Goal: Transaction & Acquisition: Book appointment/travel/reservation

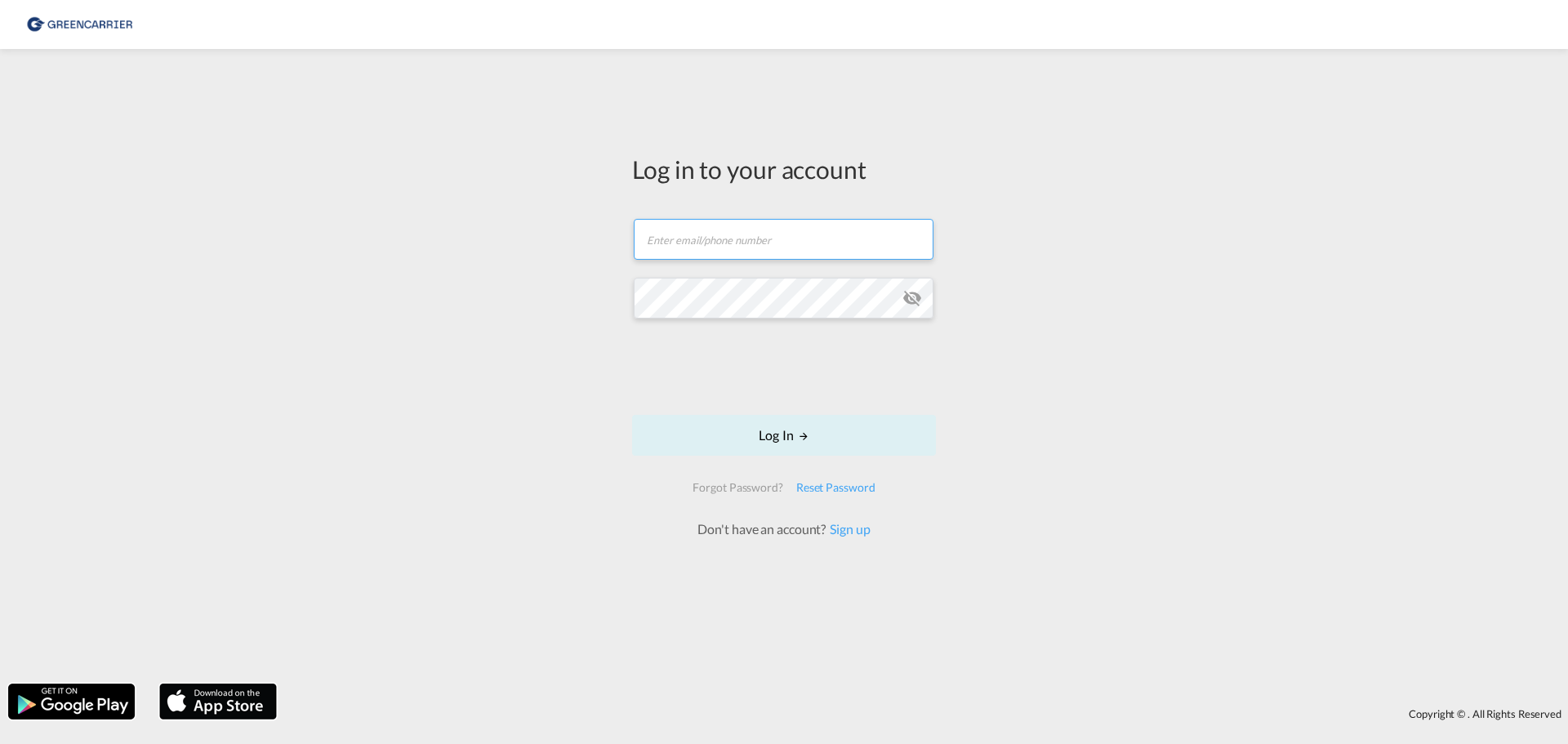
click at [789, 247] on input "text" at bounding box center [784, 239] width 299 height 41
type input "[EMAIL_ADDRESS][DOMAIN_NAME]"
click at [774, 437] on button "Log In" at bounding box center [784, 436] width 304 height 41
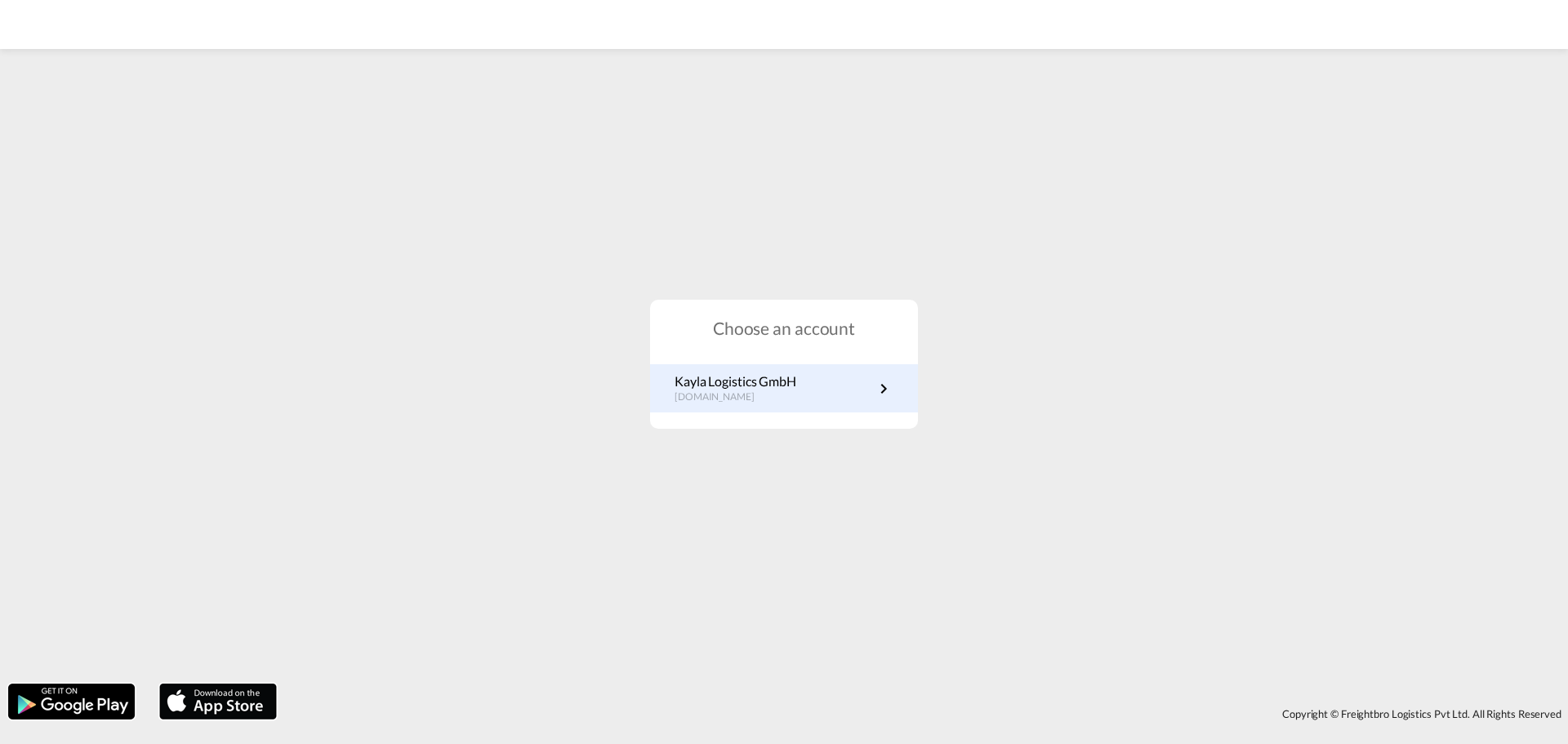
click at [819, 396] on link "Kayla Logistics GmbH [DOMAIN_NAME]" at bounding box center [784, 388] width 219 height 32
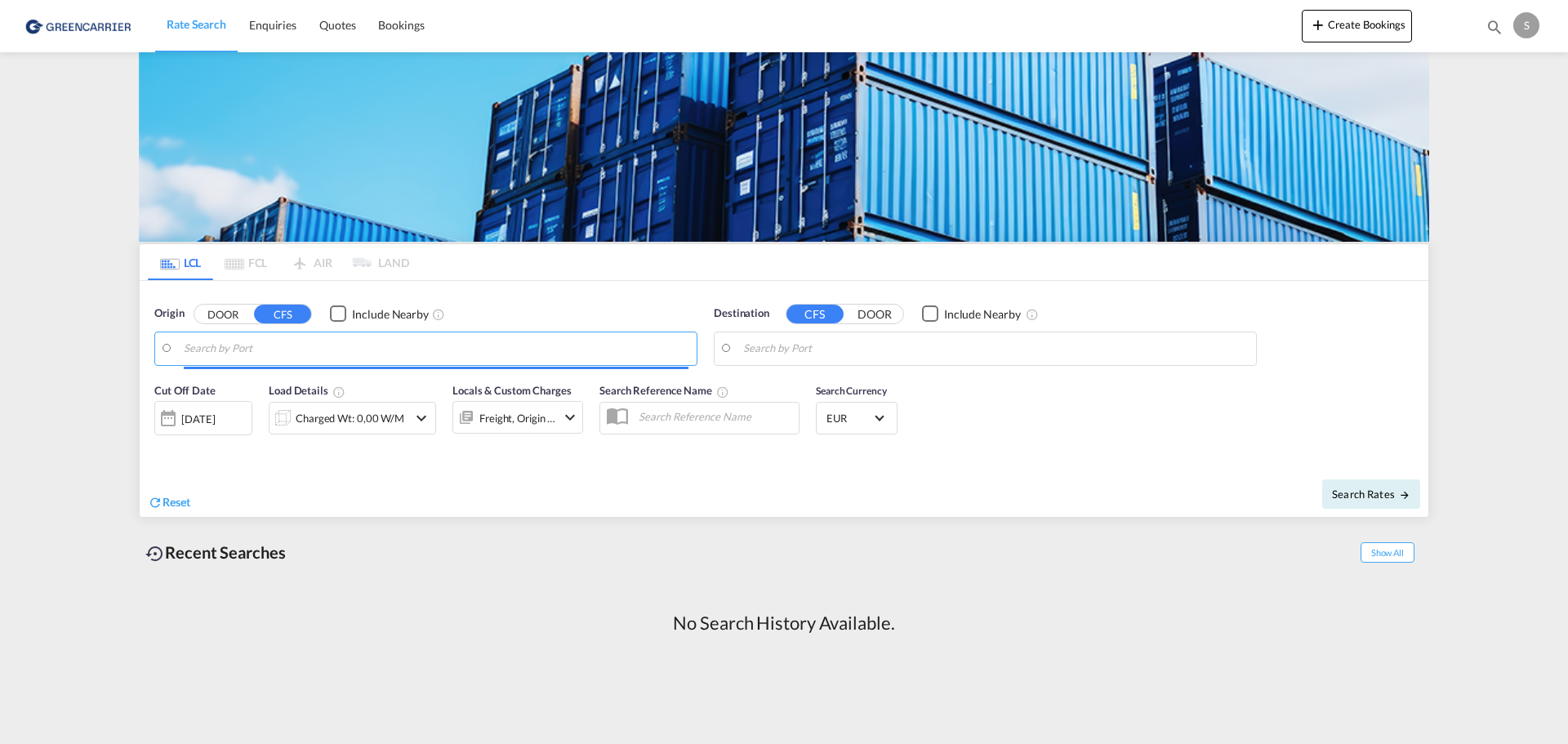
click at [220, 349] on input "Search by Port" at bounding box center [436, 348] width 505 height 24
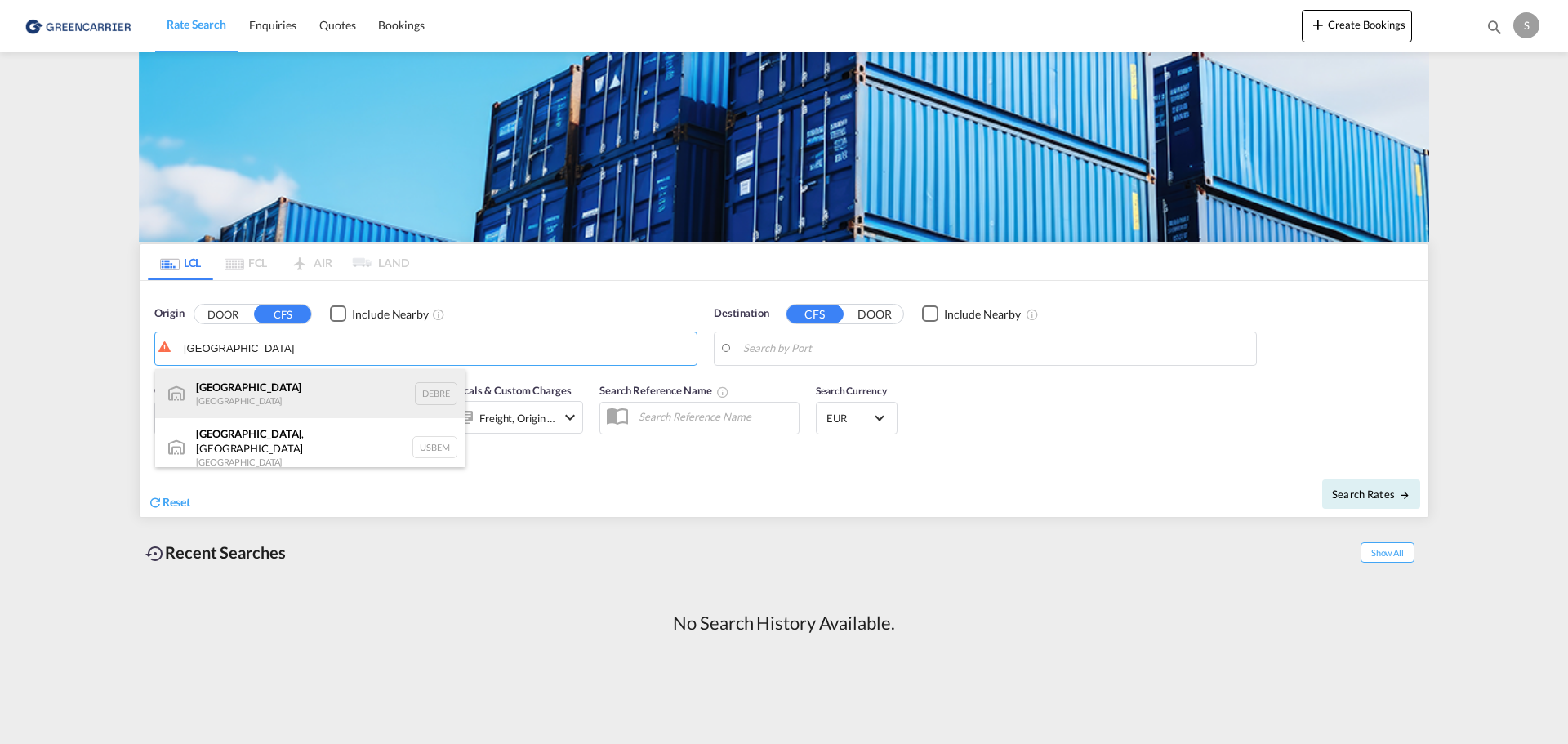
click at [227, 398] on div "Bremen Germany DEBRE" at bounding box center [310, 394] width 310 height 49
type input "Bremen, DEBRE"
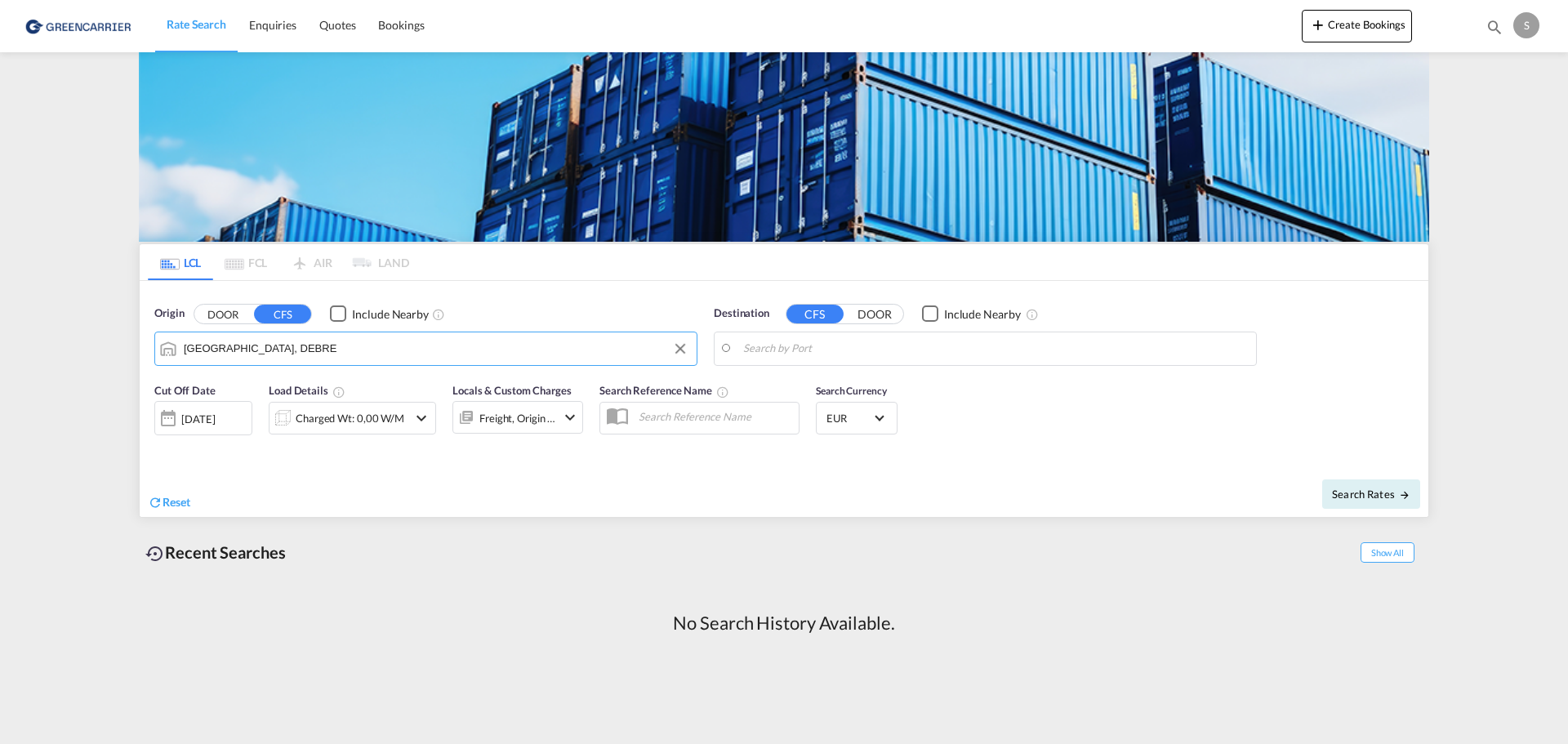
click at [785, 351] on input "Search by Port" at bounding box center [995, 348] width 505 height 24
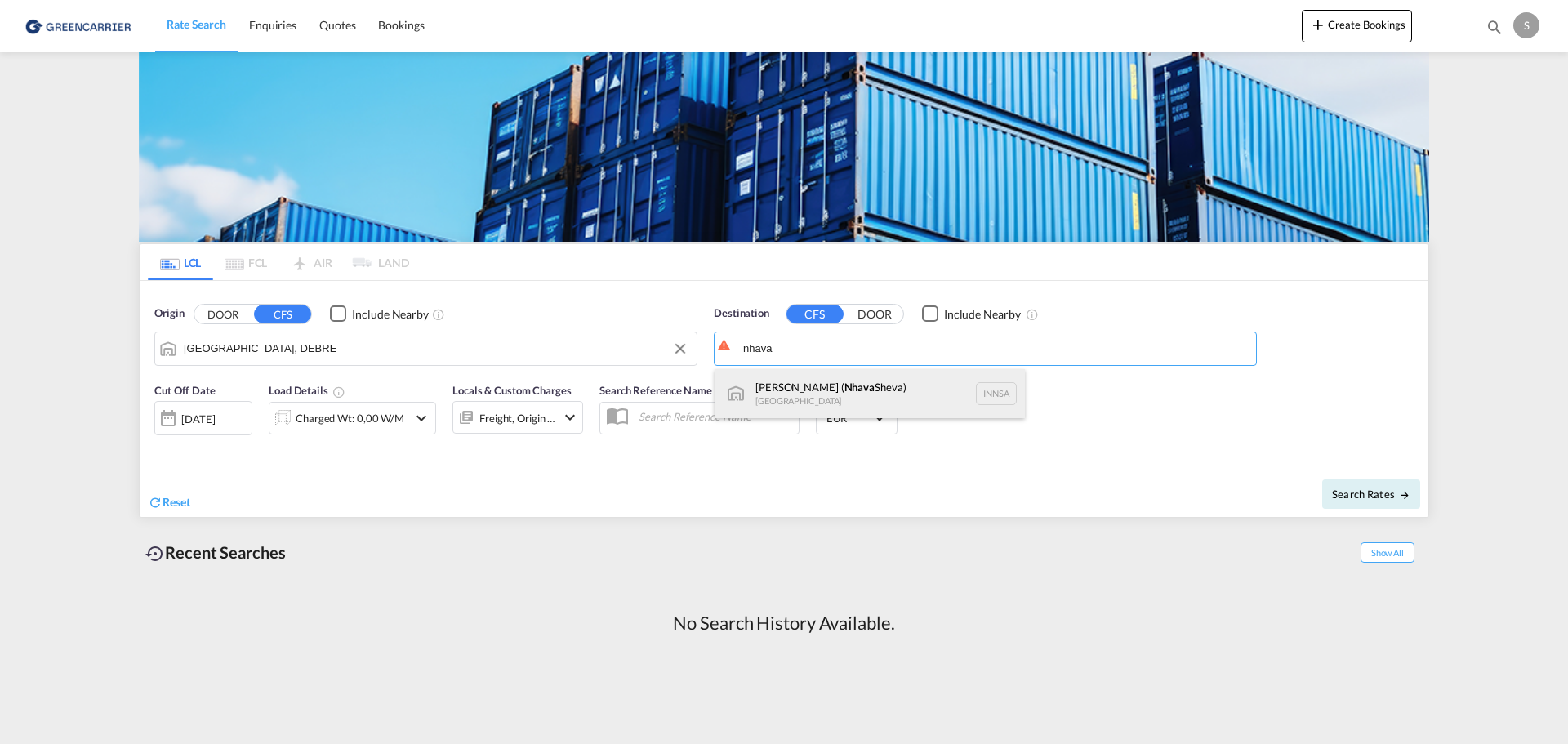
click at [805, 390] on div "Jawaharlal Nehru ( Nhava Sheva) India INNSA" at bounding box center [870, 394] width 310 height 49
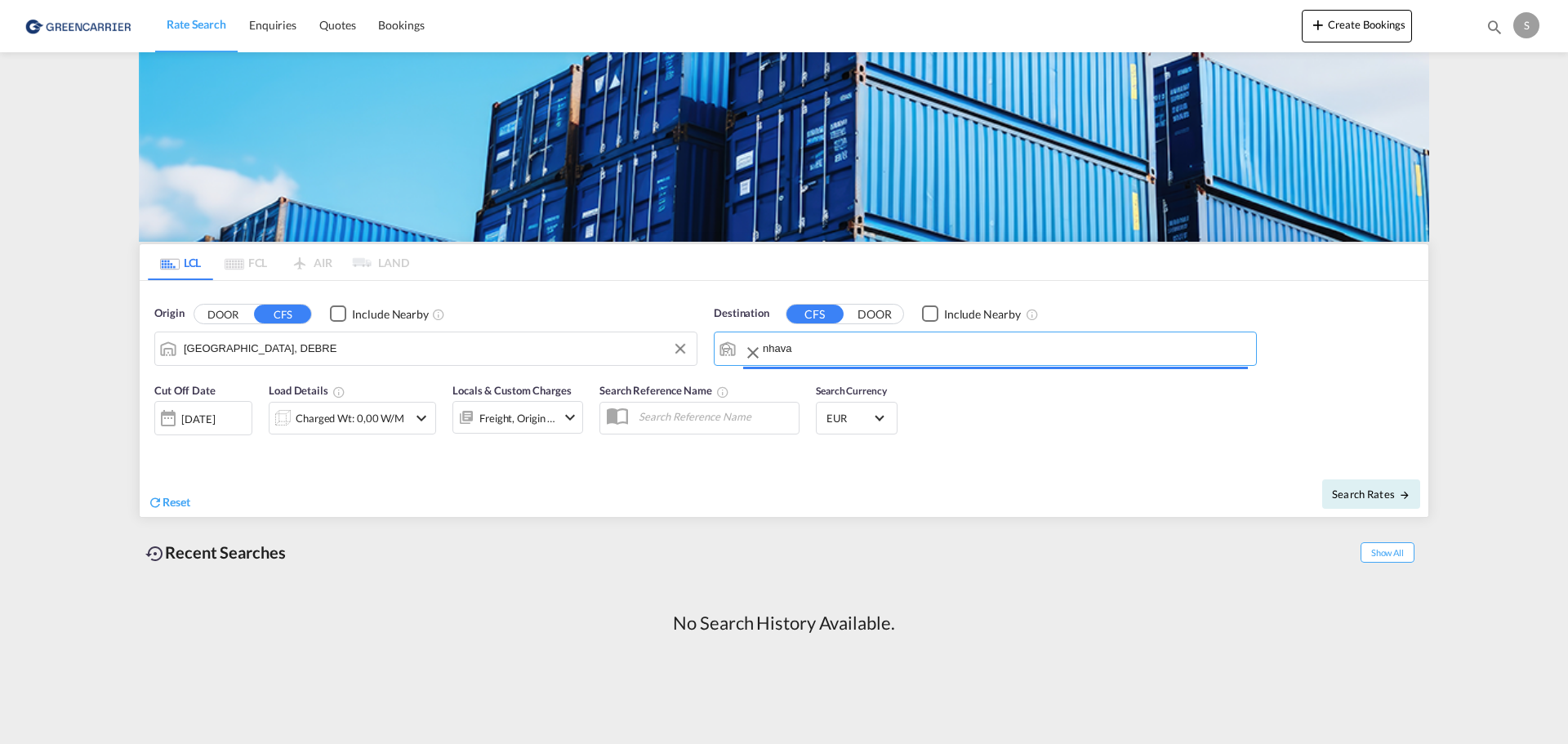
type input "Jawaharlal Nehru (Nhava Sheva), INNSA"
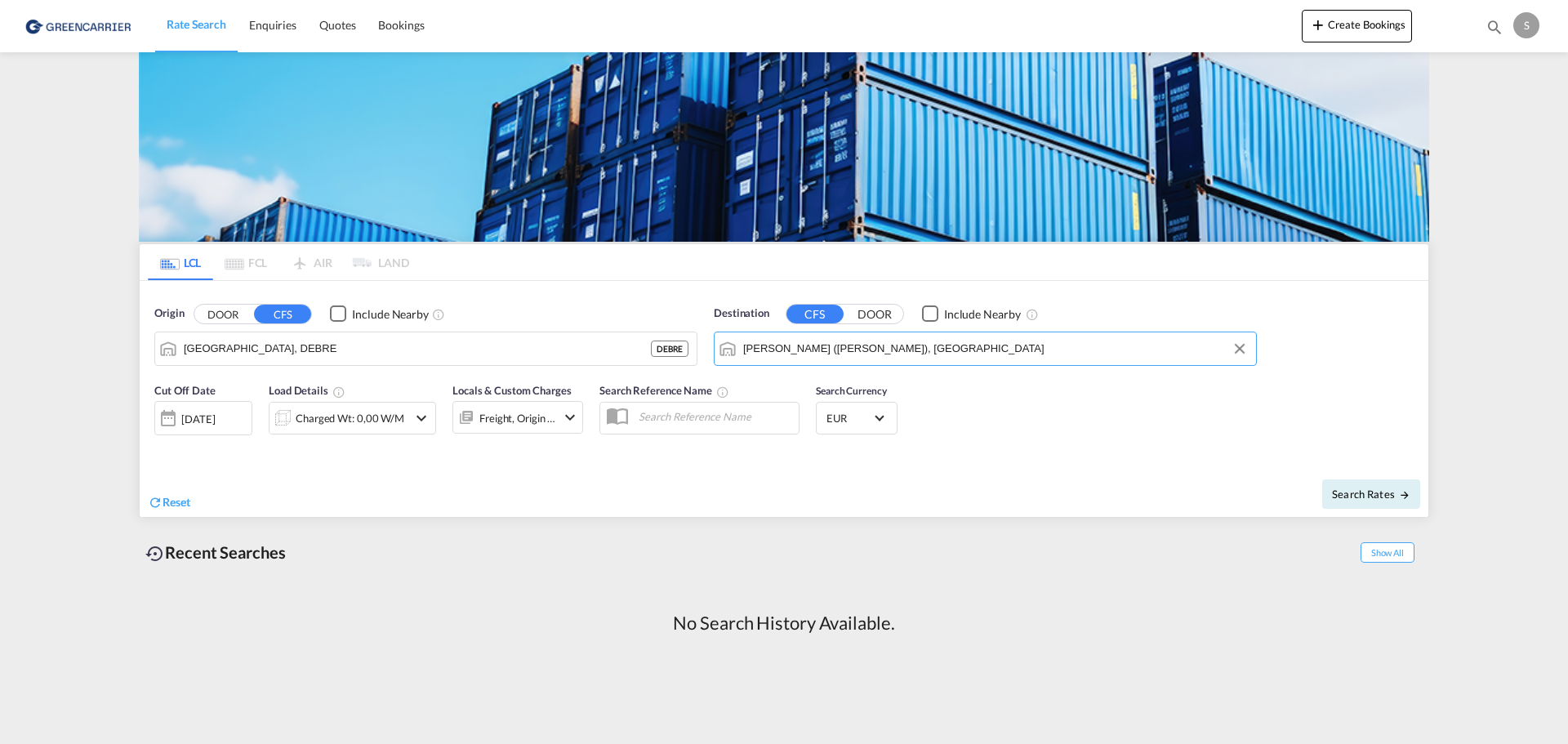
click at [215, 424] on div "24 Sep 2025" at bounding box center [197, 419] width 33 height 14
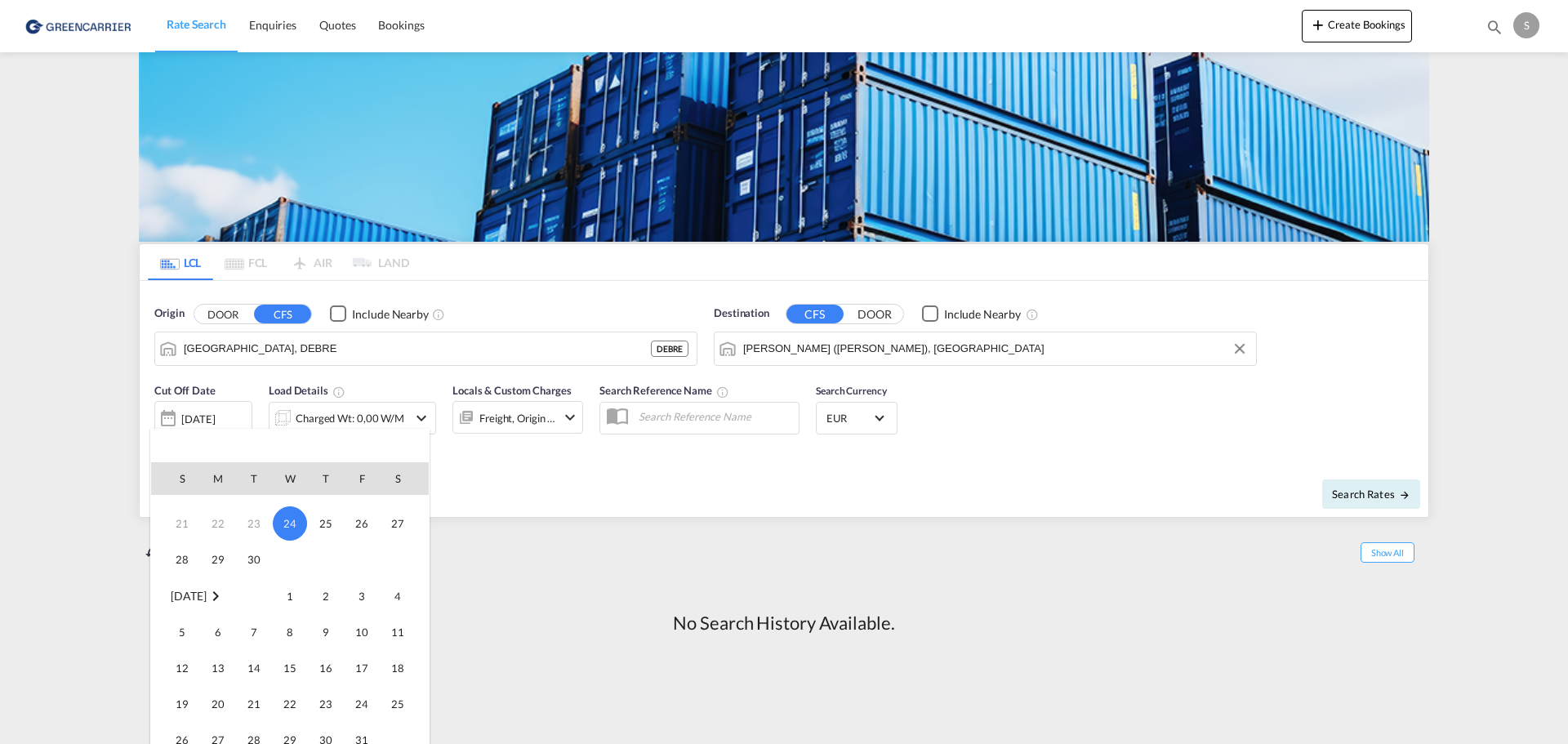
scroll to position [163, 0]
click at [333, 572] on span "2" at bounding box center [325, 567] width 32 height 32
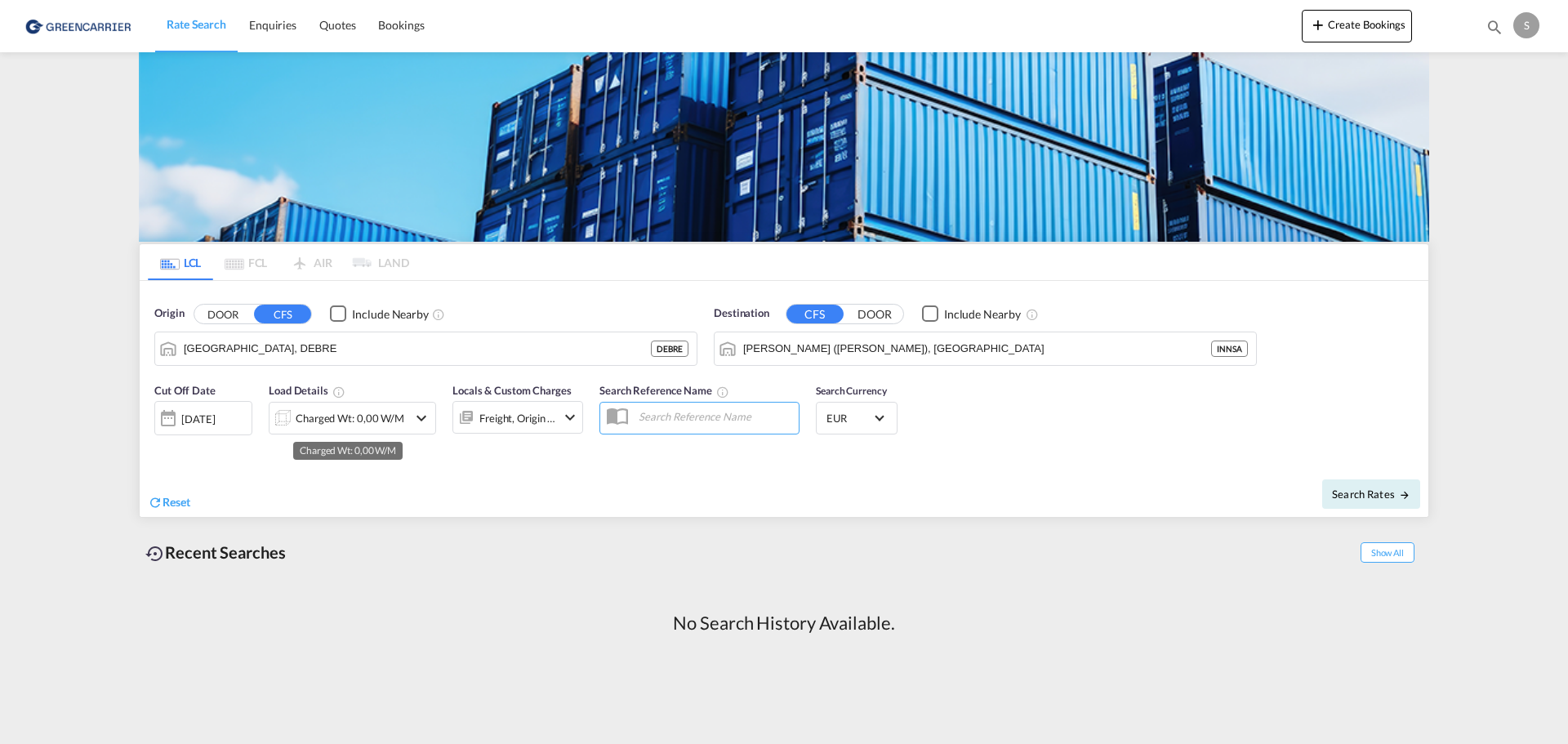
click at [349, 428] on div "Charged Wt: 0,00 W/M" at bounding box center [350, 419] width 108 height 23
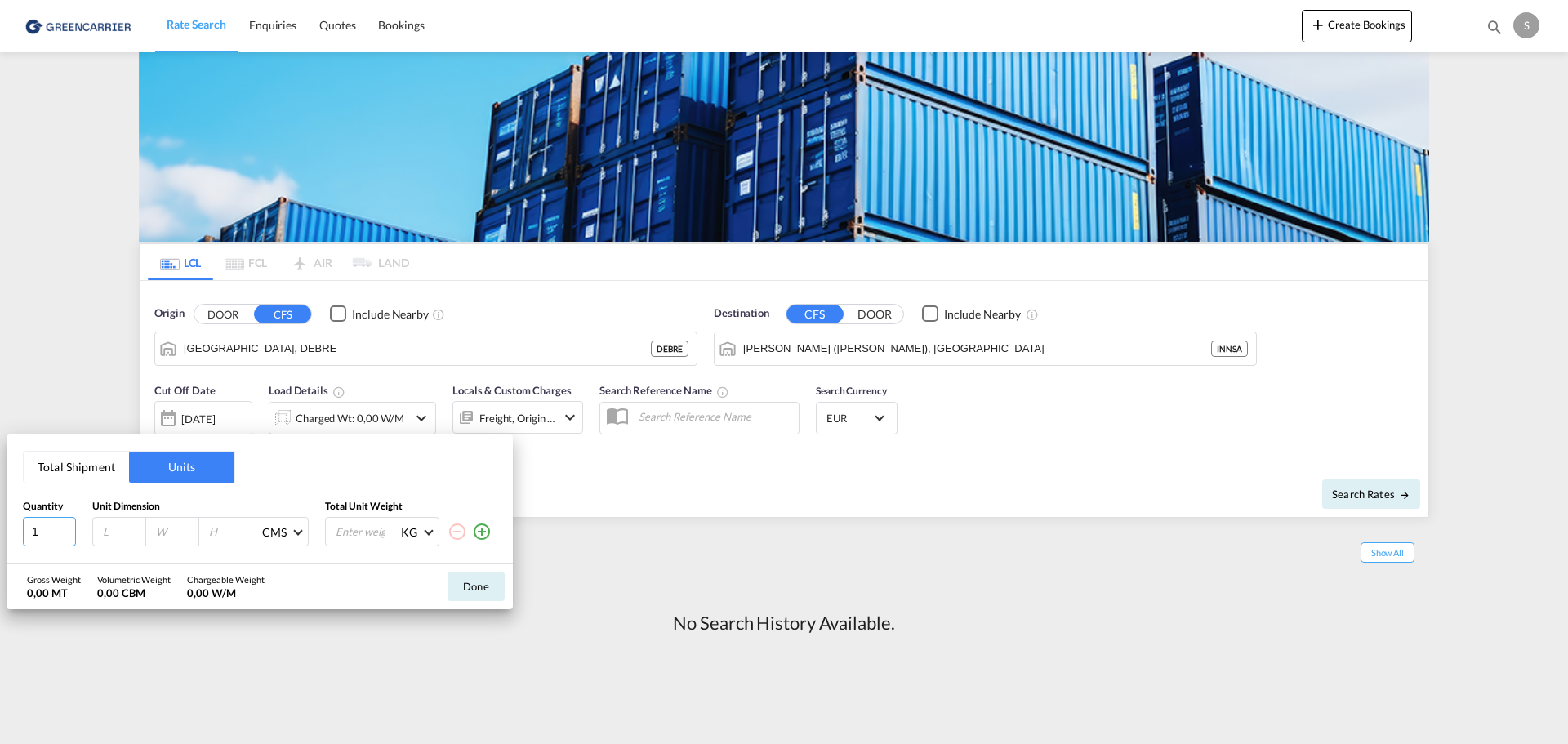
click at [15, 532] on div "Total Shipment Units Quantity Unit Dimension Total Unit Weight 1 CMS CMS Inches…" at bounding box center [259, 499] width 507 height 129
type input "5"
type input "120"
type input "110"
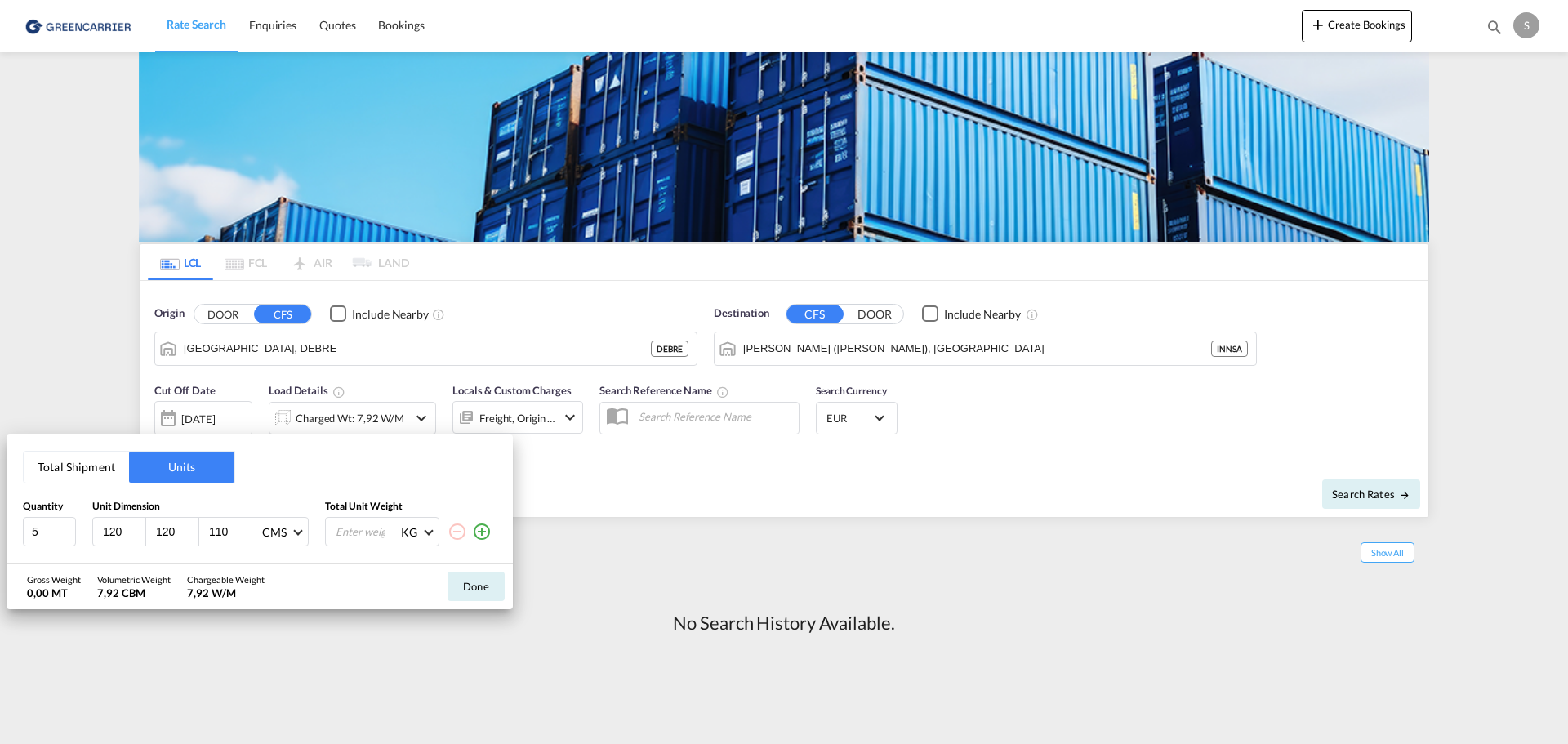
click at [360, 524] on input "number" at bounding box center [367, 532] width 65 height 28
type input "5"
type input "1054"
click at [483, 587] on button "Done" at bounding box center [476, 586] width 57 height 30
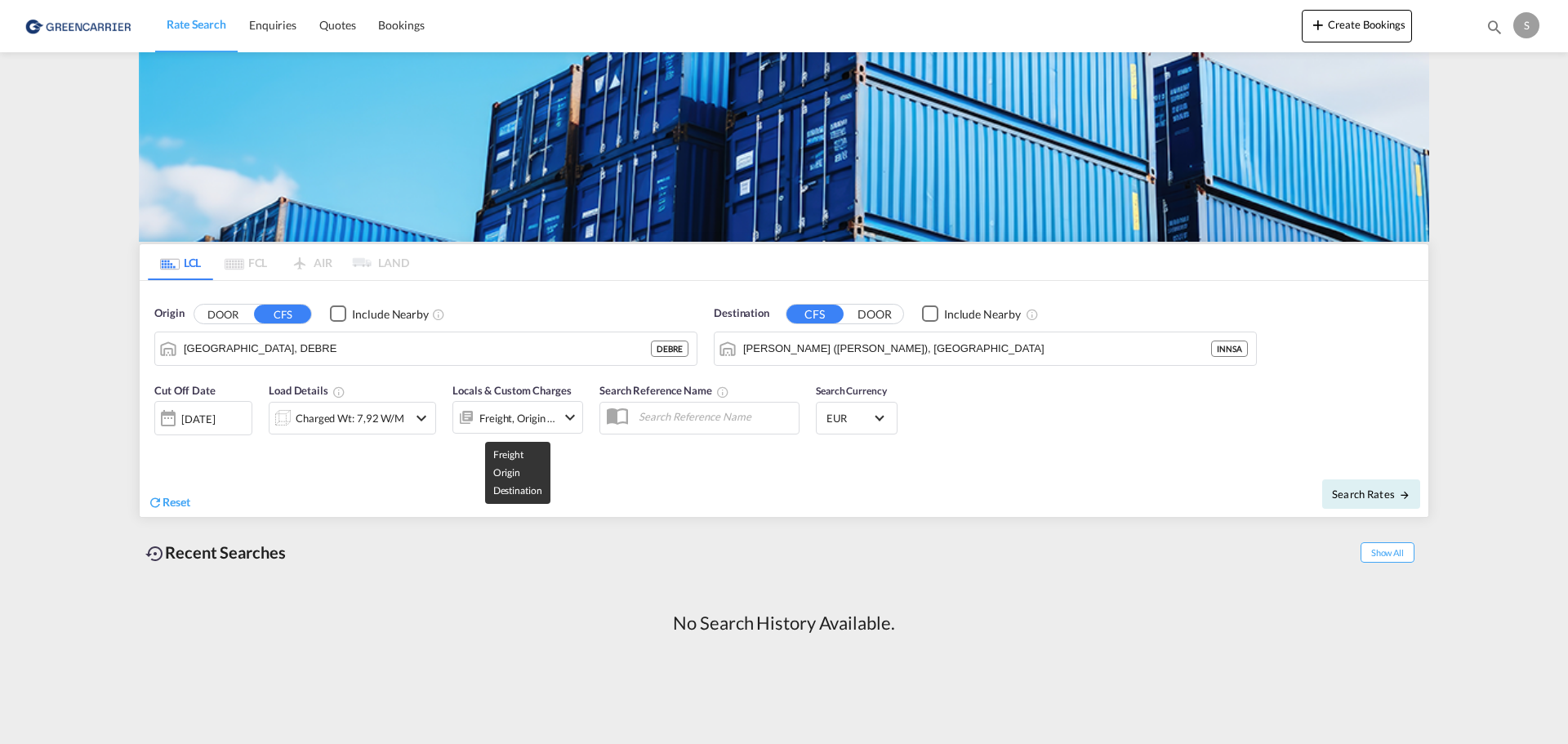
click at [516, 417] on div "Freight, Origin +1" at bounding box center [518, 419] width 77 height 23
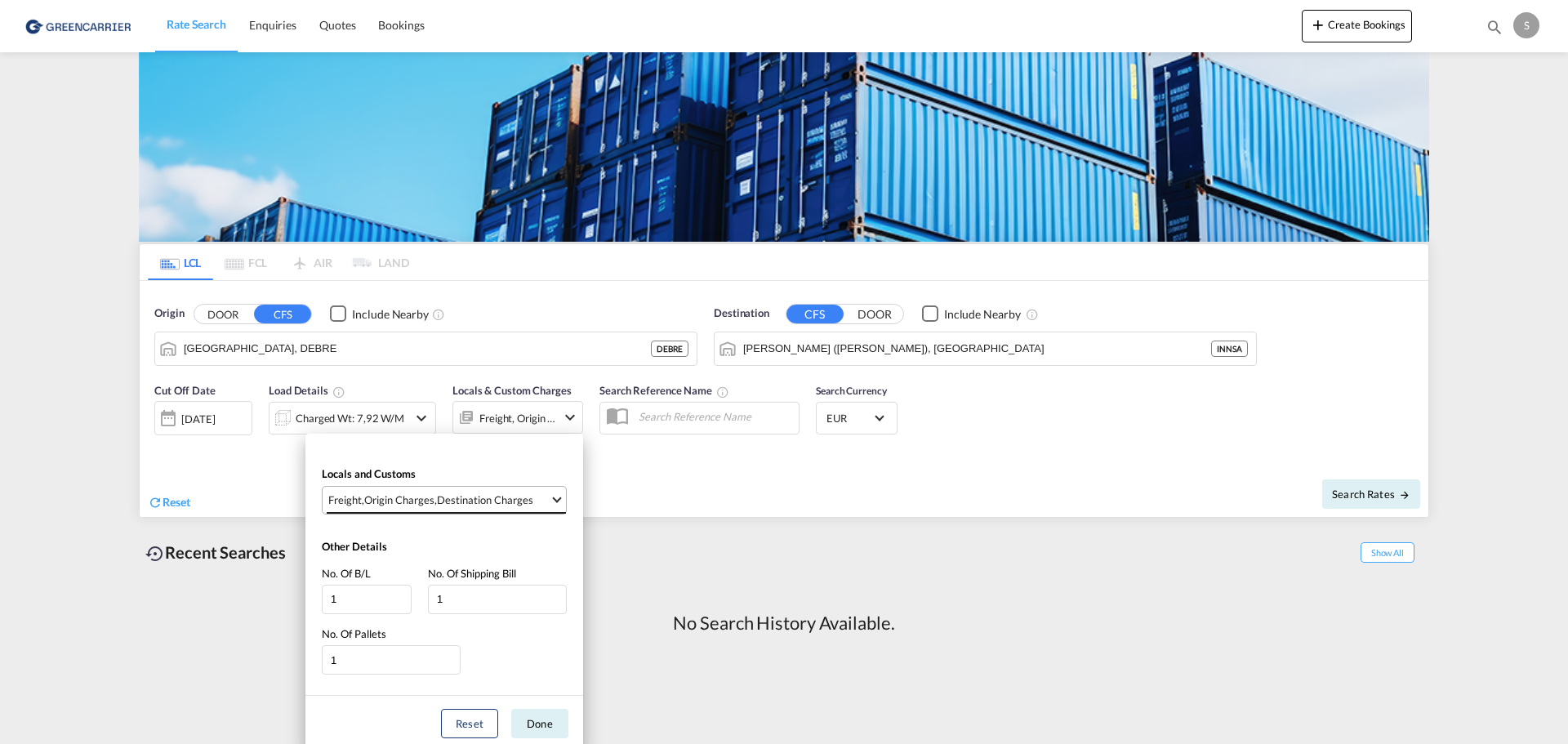
click at [456, 500] on div "Destination Charges" at bounding box center [484, 499] width 96 height 14
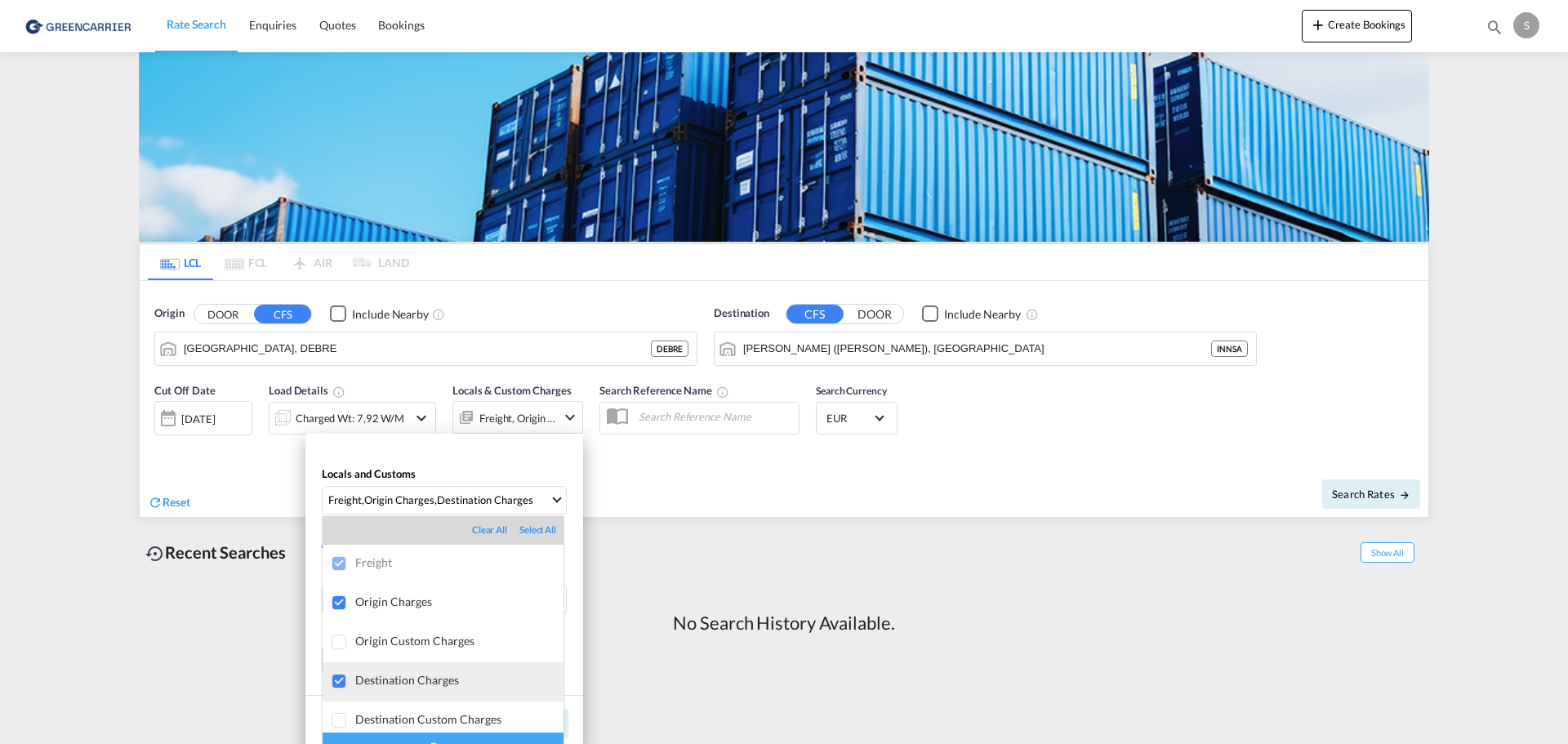
click at [342, 687] on div at bounding box center [340, 682] width 16 height 16
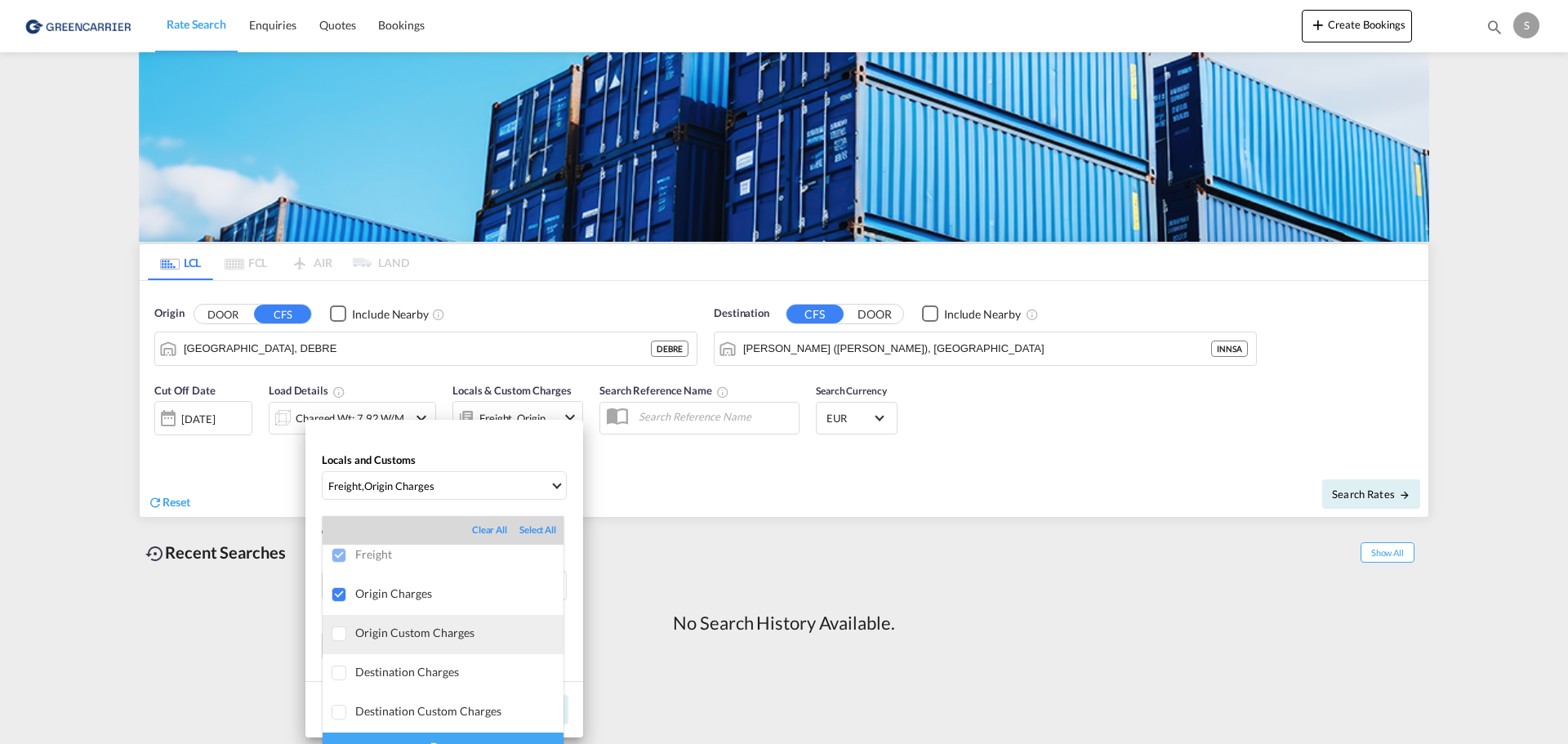
click at [406, 638] on div "Origin Custom Charges" at bounding box center [459, 632] width 208 height 13
click at [478, 738] on div "Done" at bounding box center [443, 747] width 241 height 29
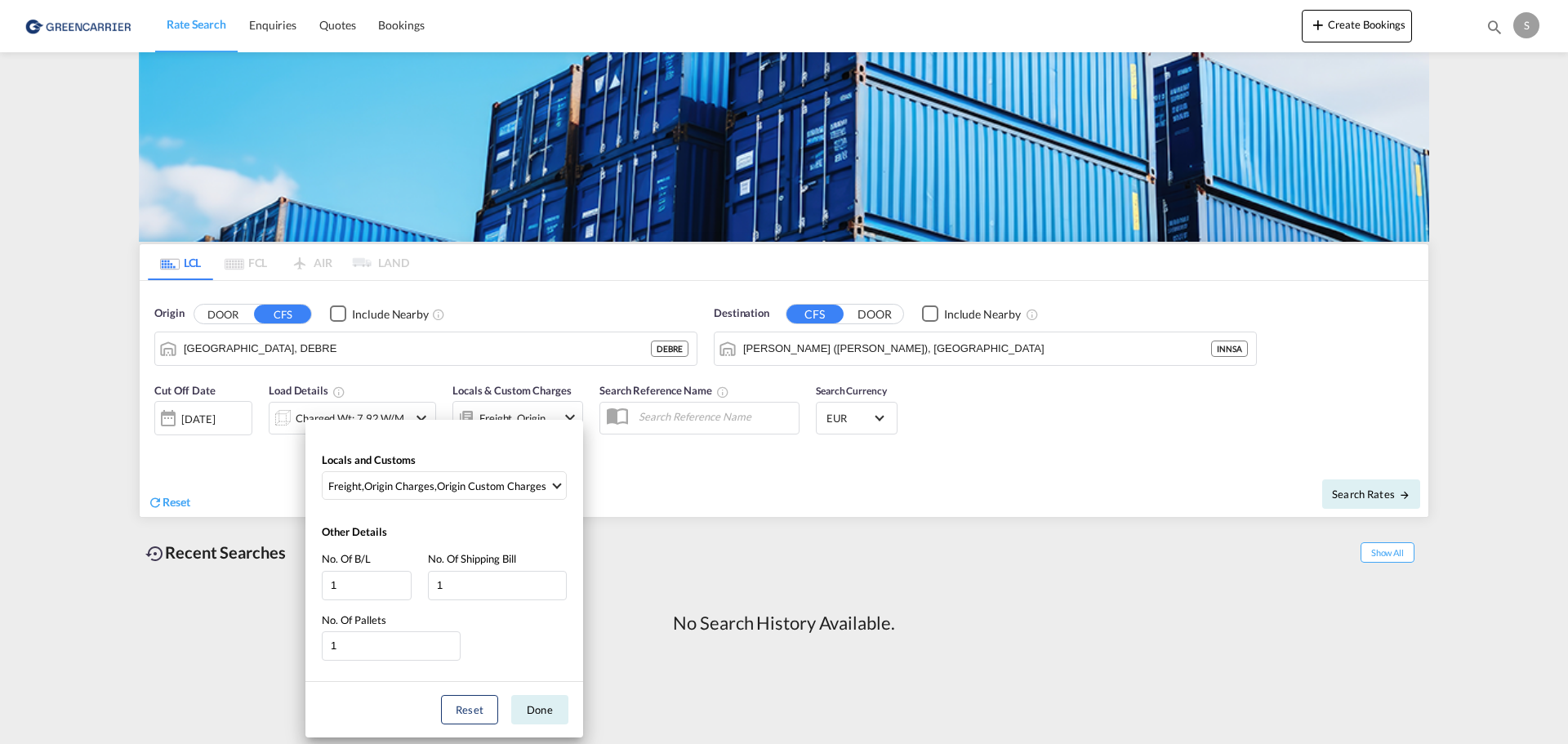
click at [698, 501] on div "Locals and Customs Freight , Origin Charges , Origin Custom Charges Other Detai…" at bounding box center [784, 372] width 1568 height 744
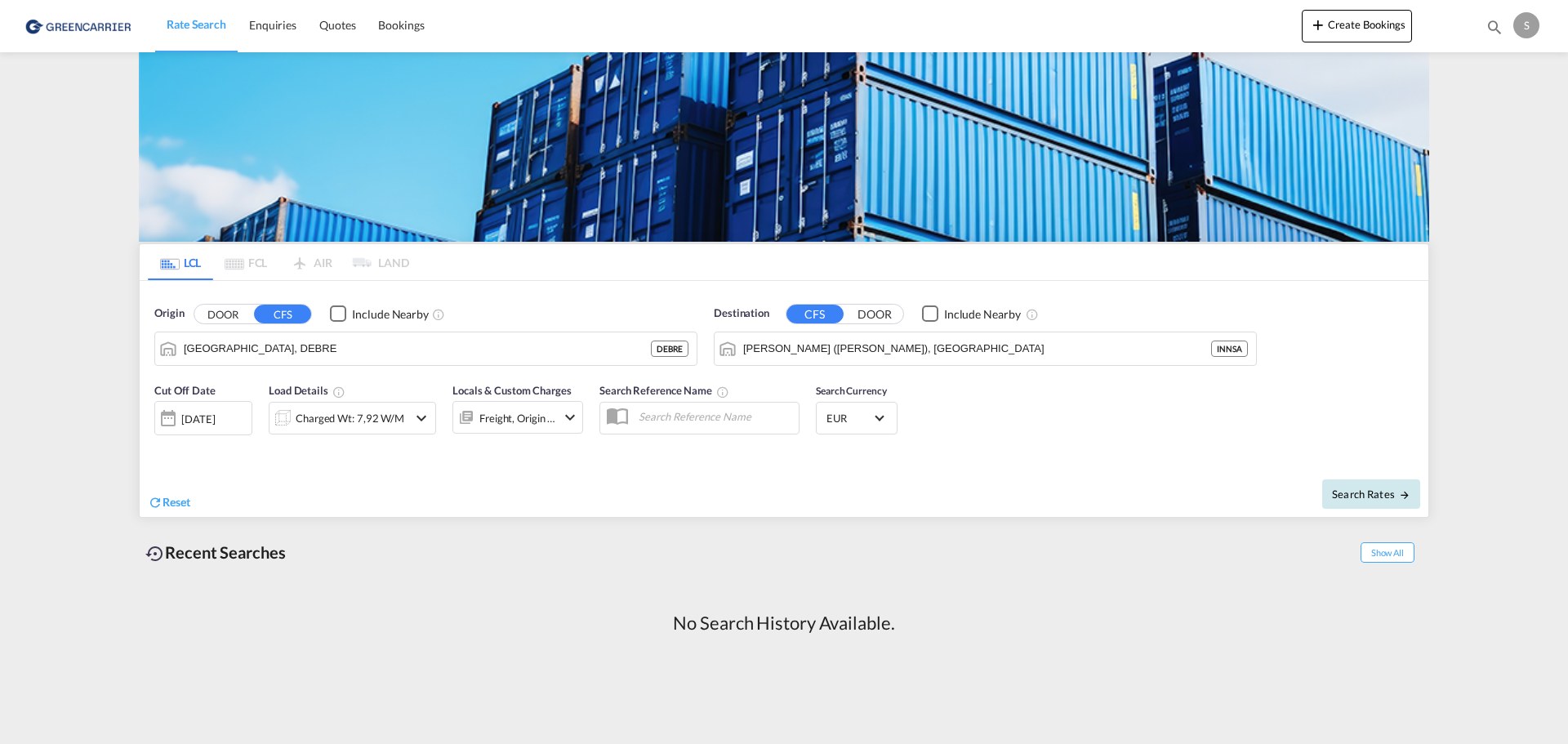
click at [1347, 501] on button "Search Rates" at bounding box center [1371, 494] width 98 height 30
type input "DEBRE to INNSA / 2 Oct 2025"
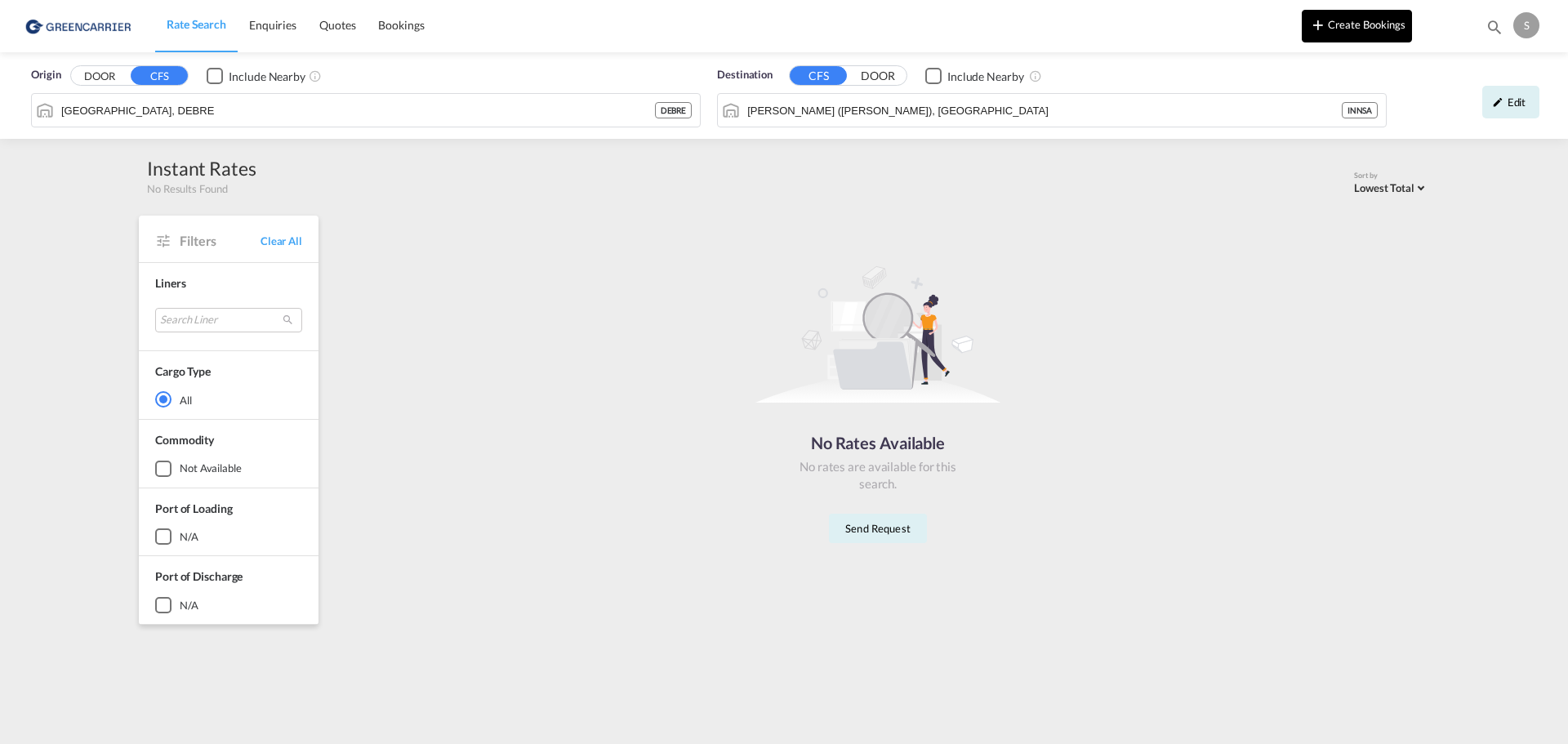
click at [1340, 25] on button "Create Bookings" at bounding box center [1356, 26] width 110 height 32
